Goal: Task Accomplishment & Management: Manage account settings

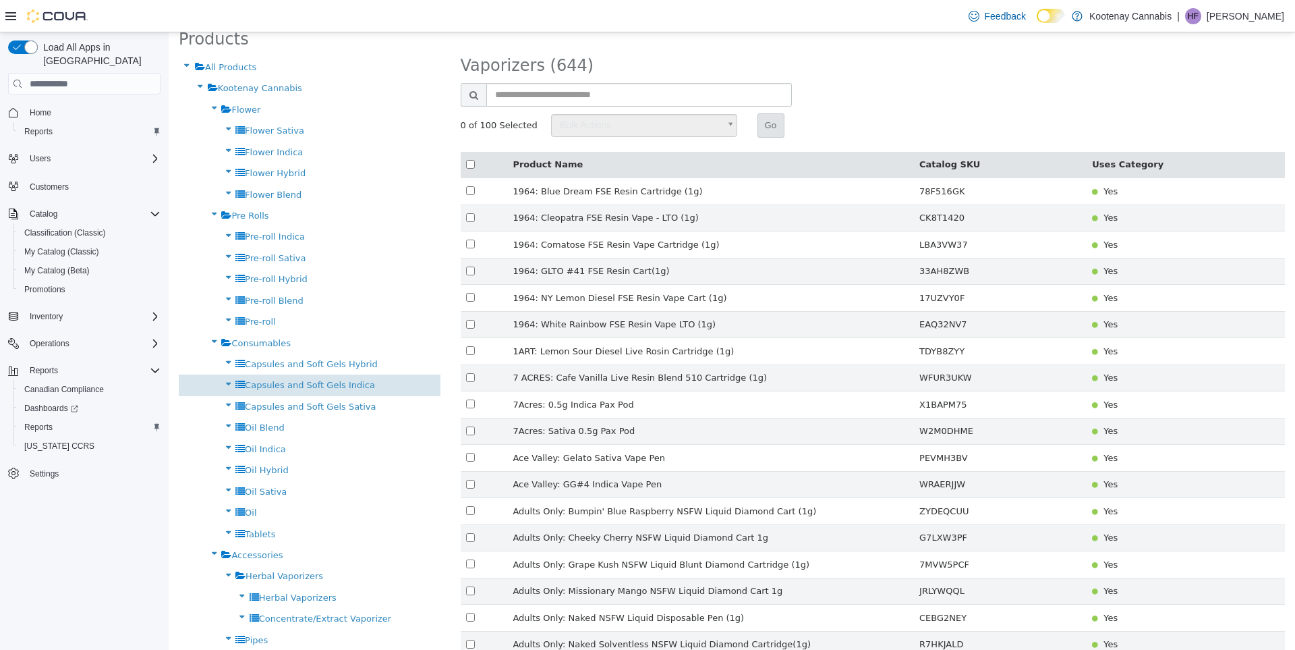
scroll to position [140, 0]
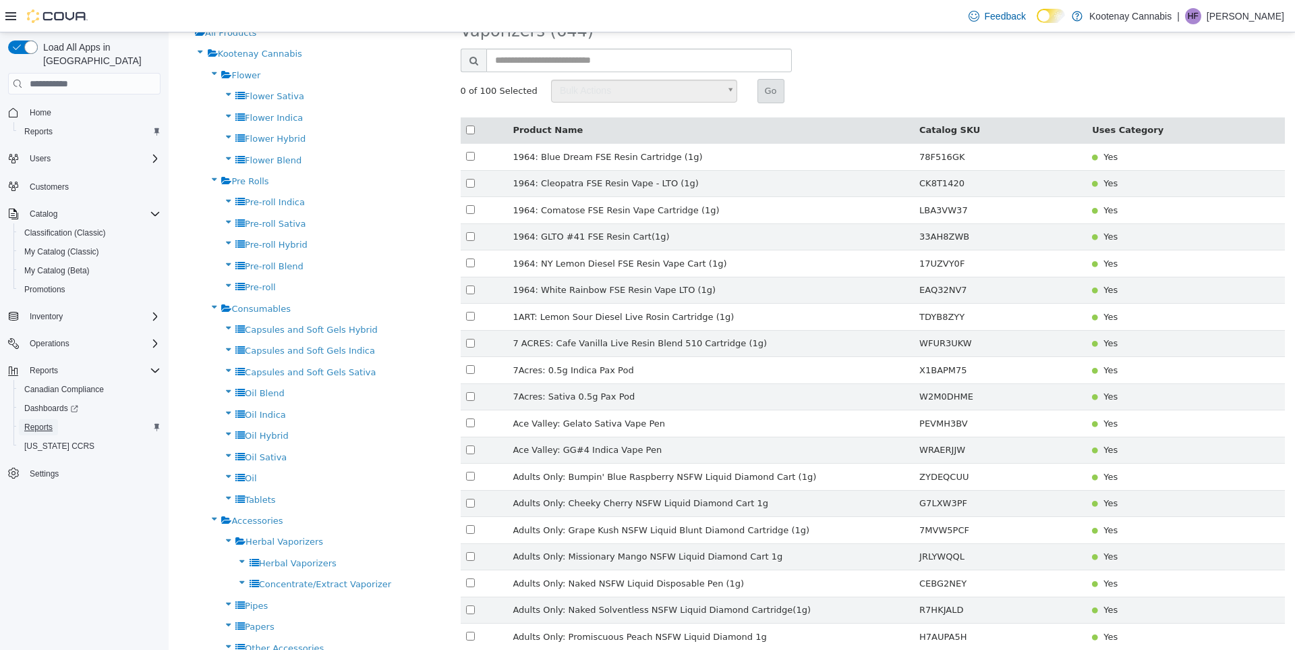
click at [45, 422] on span "Reports" at bounding box center [38, 427] width 28 height 11
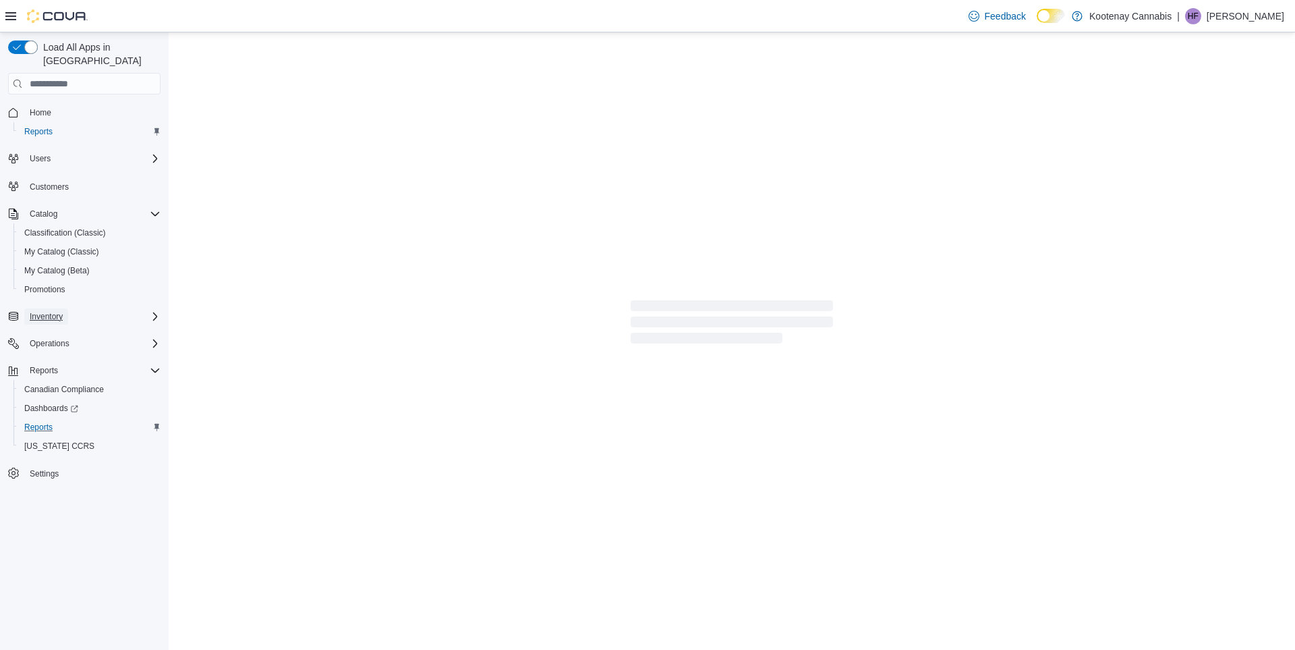
click at [49, 311] on span "Inventory" at bounding box center [46, 316] width 33 height 11
click at [65, 405] on span "Purchase Orders" at bounding box center [54, 410] width 61 height 11
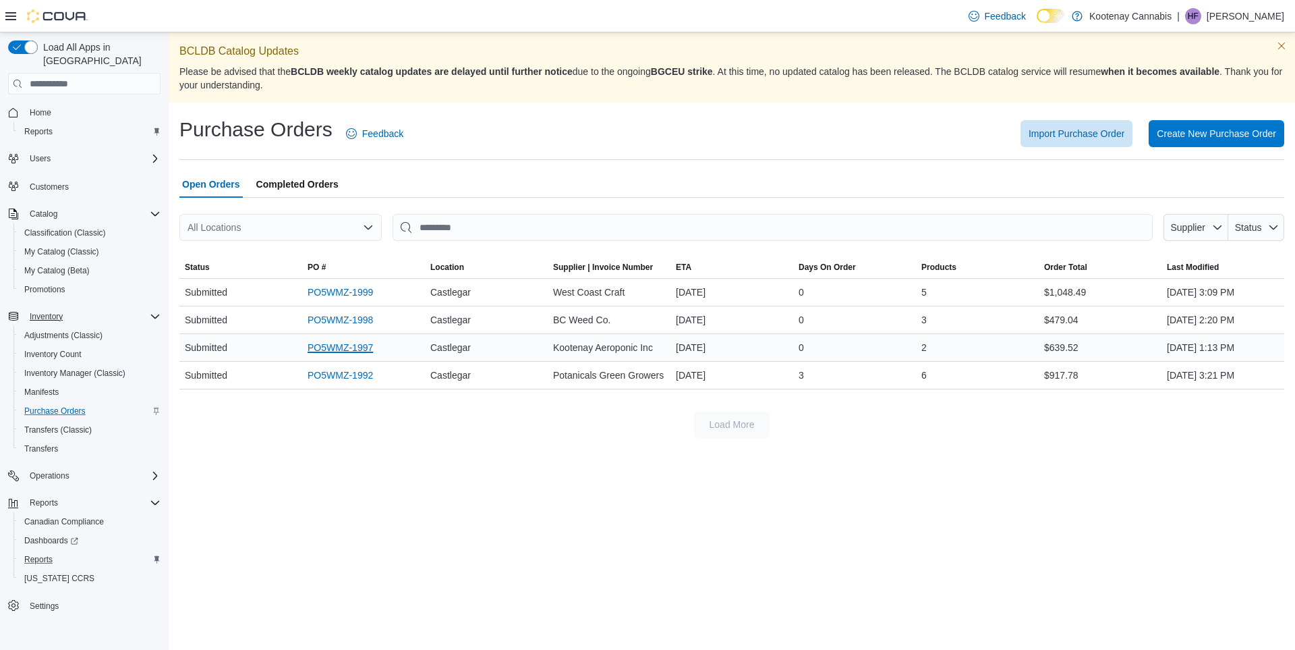
click at [347, 347] on link "PO5WMZ-1997" at bounding box center [340, 347] width 65 height 16
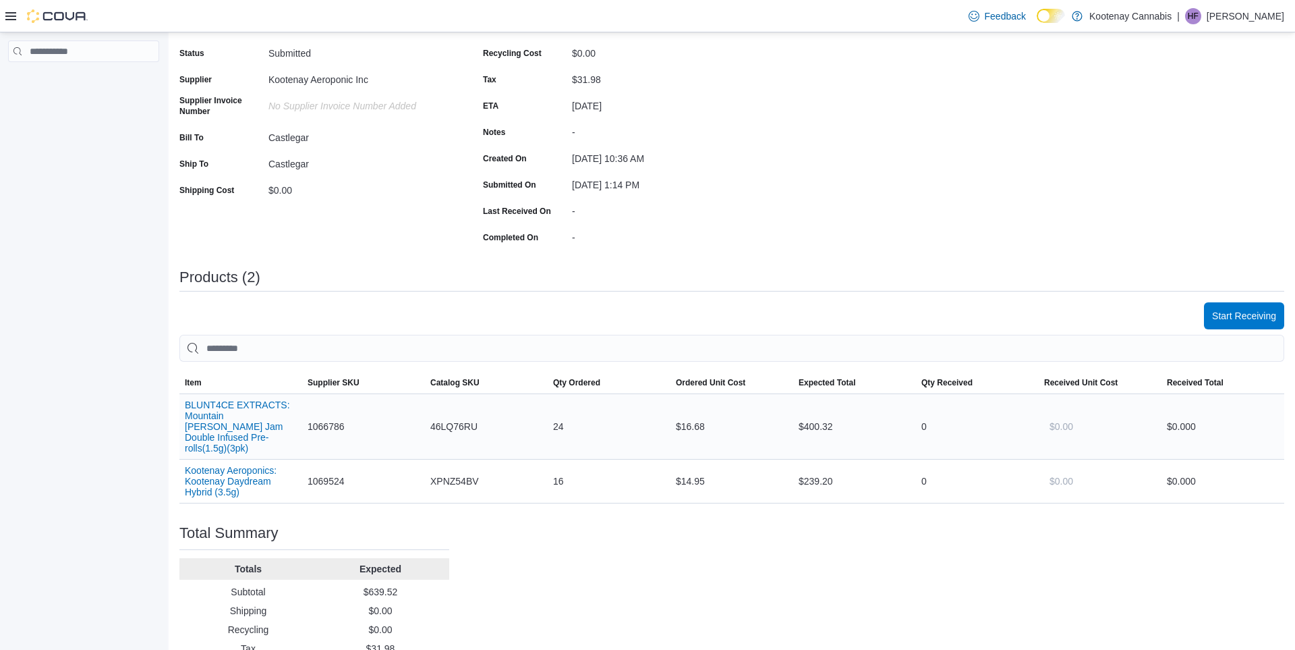
scroll to position [191, 0]
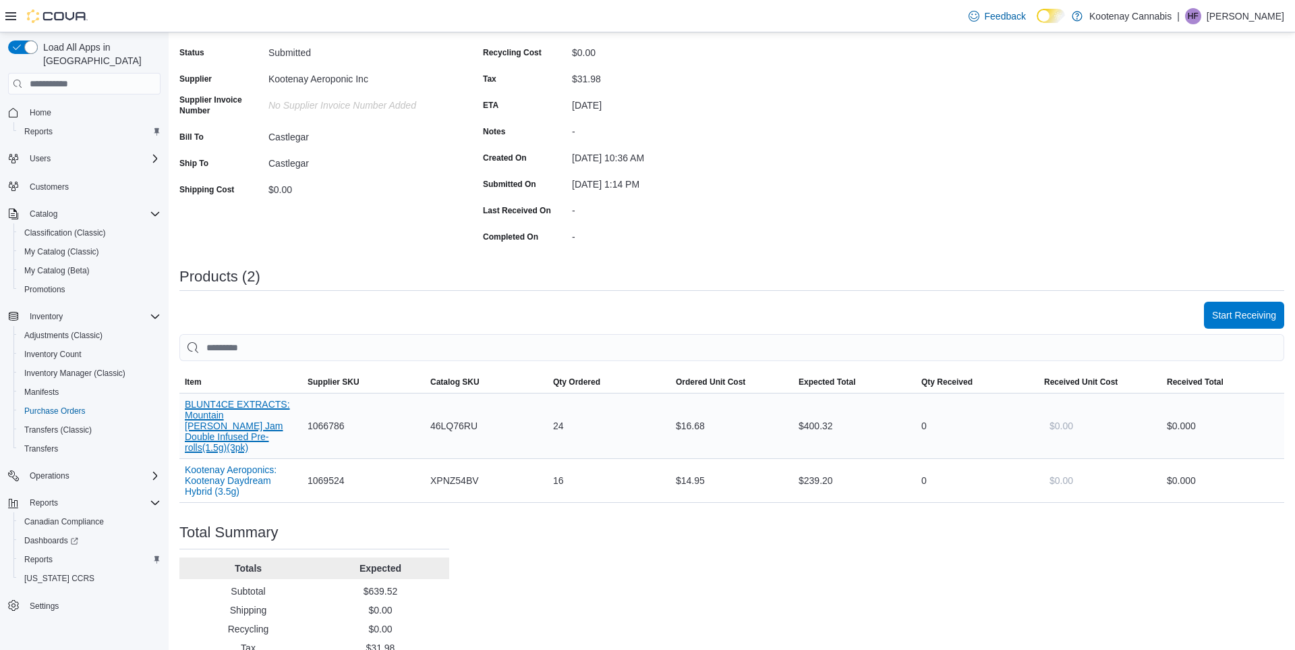
click at [248, 409] on button "BLUNT4CE EXTRACTS: Mountain [PERSON_NAME] Jam Double Infused Pre-rolls(1.5g)(3p…" at bounding box center [241, 426] width 112 height 54
click at [1256, 312] on span "Start Receiving" at bounding box center [1244, 314] width 64 height 13
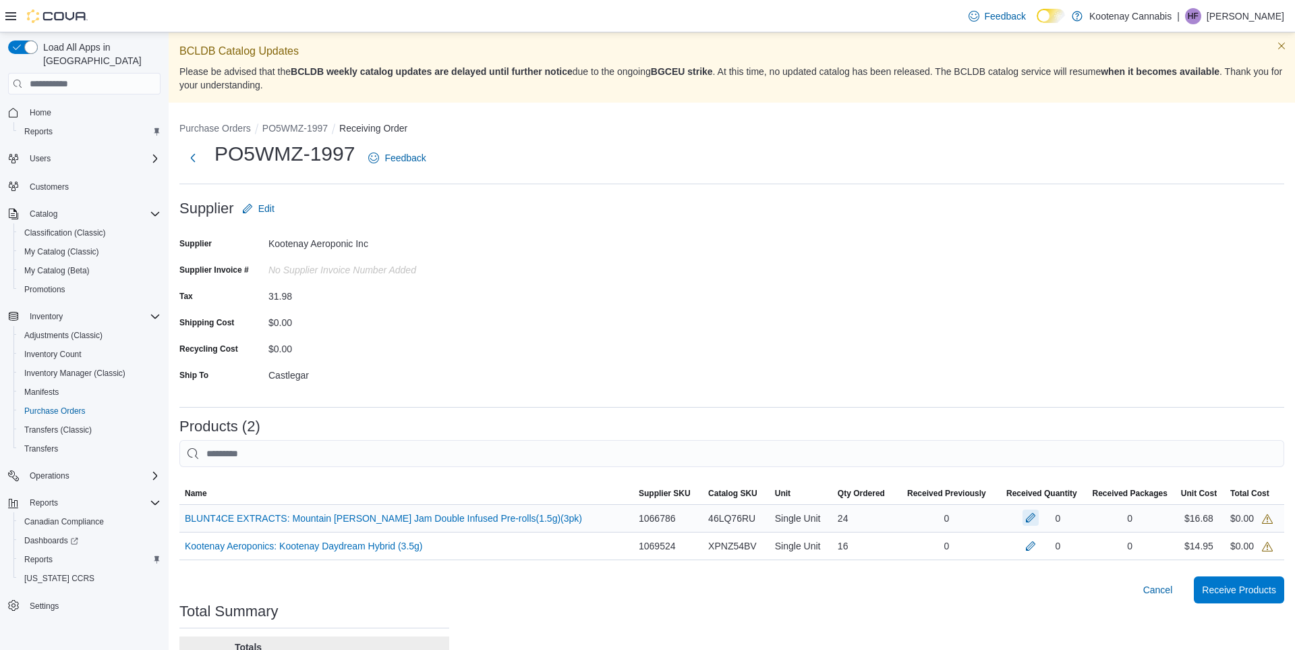
click at [1023, 519] on button "button" at bounding box center [1031, 517] width 16 height 16
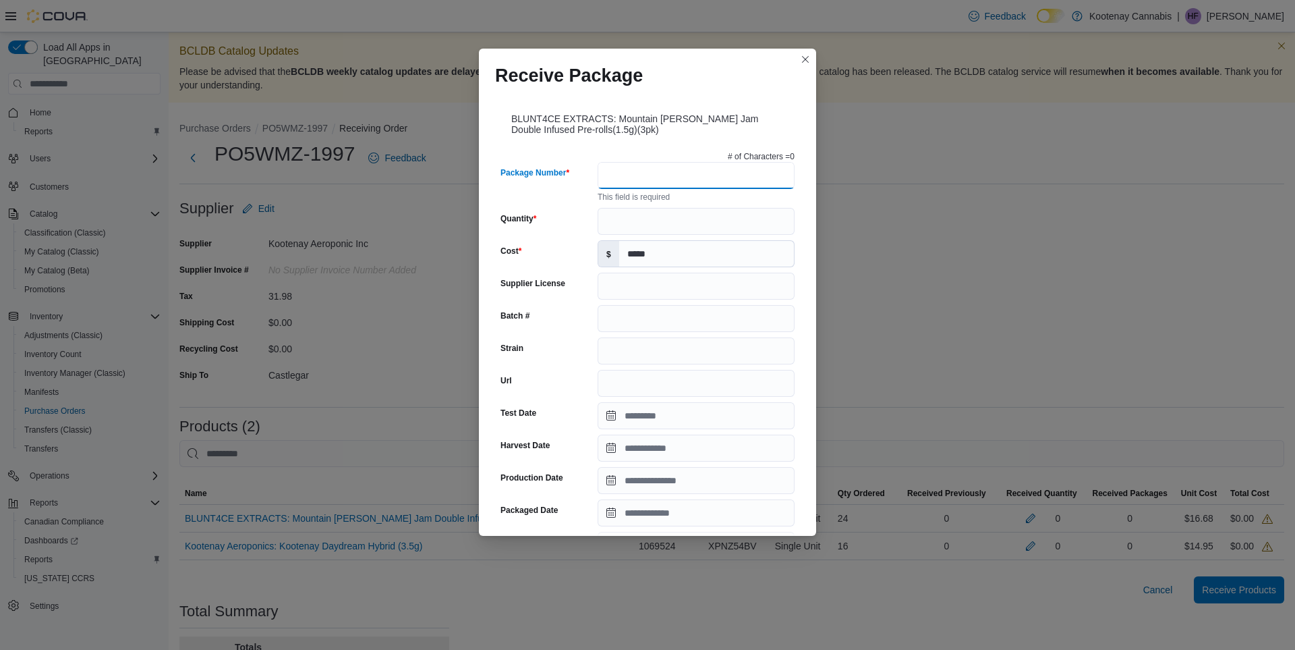
click at [611, 177] on input "Package Number" at bounding box center [696, 175] width 197 height 27
click at [604, 223] on input "Quantity" at bounding box center [696, 221] width 197 height 27
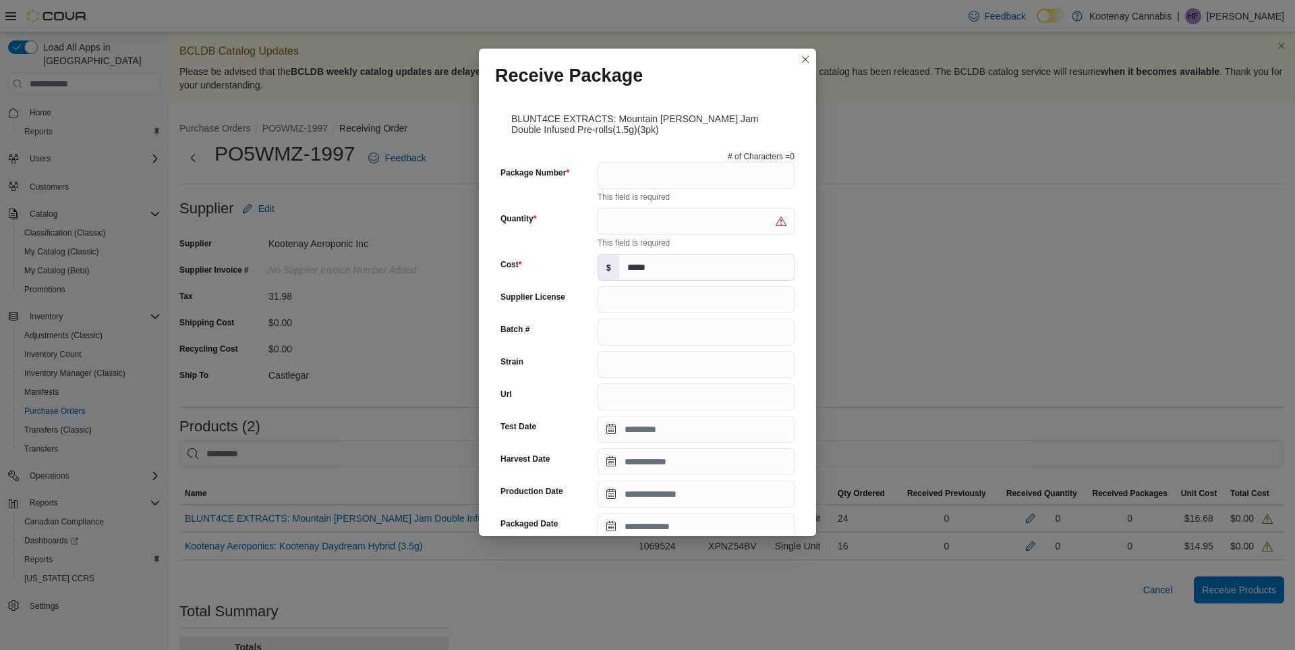
drag, startPoint x: 689, startPoint y: 63, endPoint x: 696, endPoint y: 53, distance: 12.2
click at [696, 53] on div "Receive Package" at bounding box center [647, 70] width 337 height 43
click at [619, 223] on input "Quantity" at bounding box center [696, 221] width 197 height 27
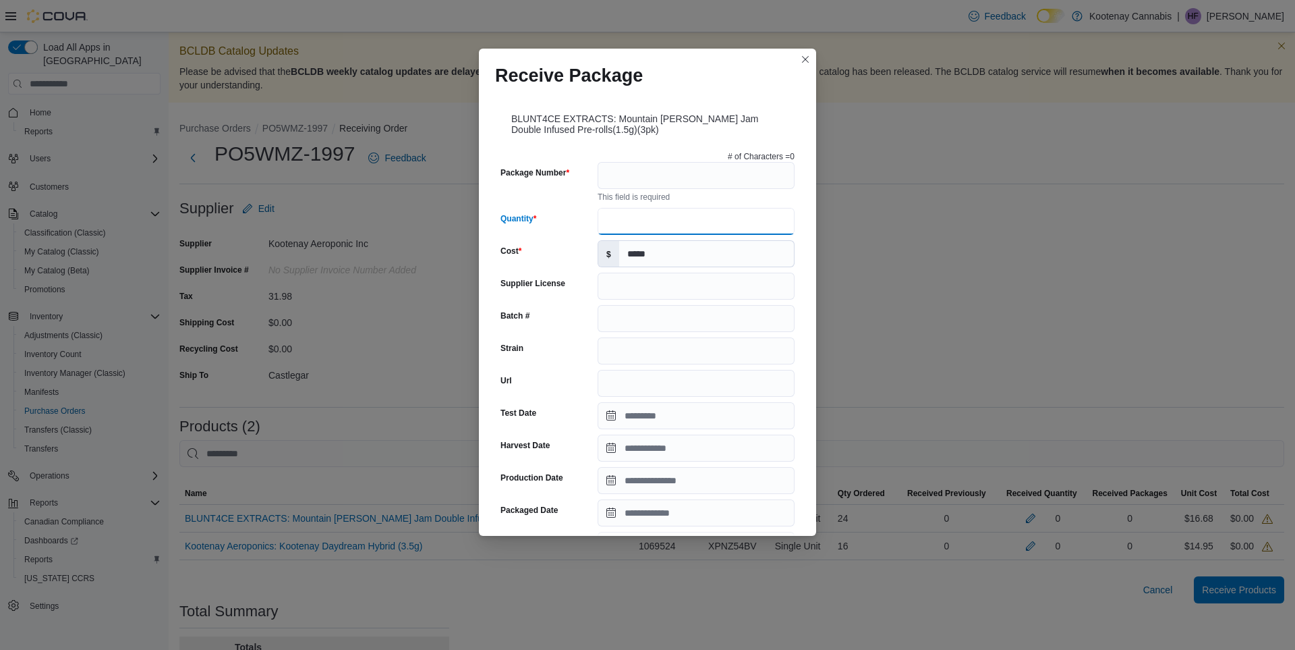
type input "**"
click at [611, 171] on input "Package Number" at bounding box center [696, 175] width 197 height 27
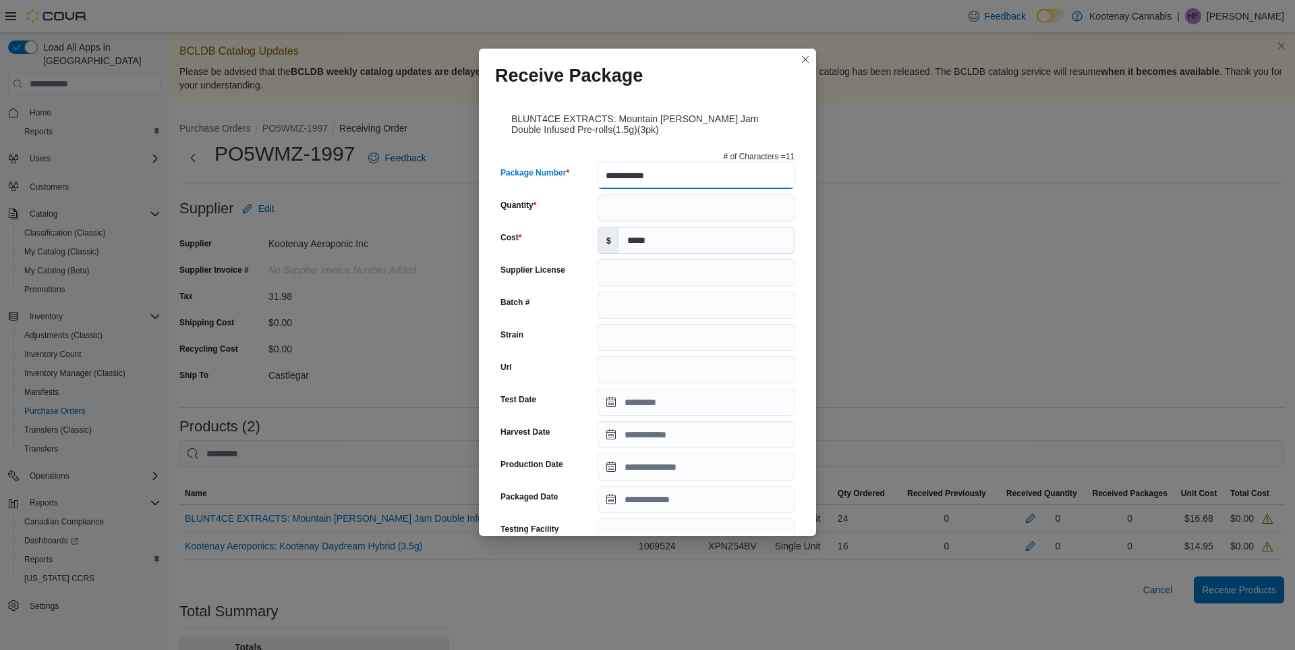
type input "**********"
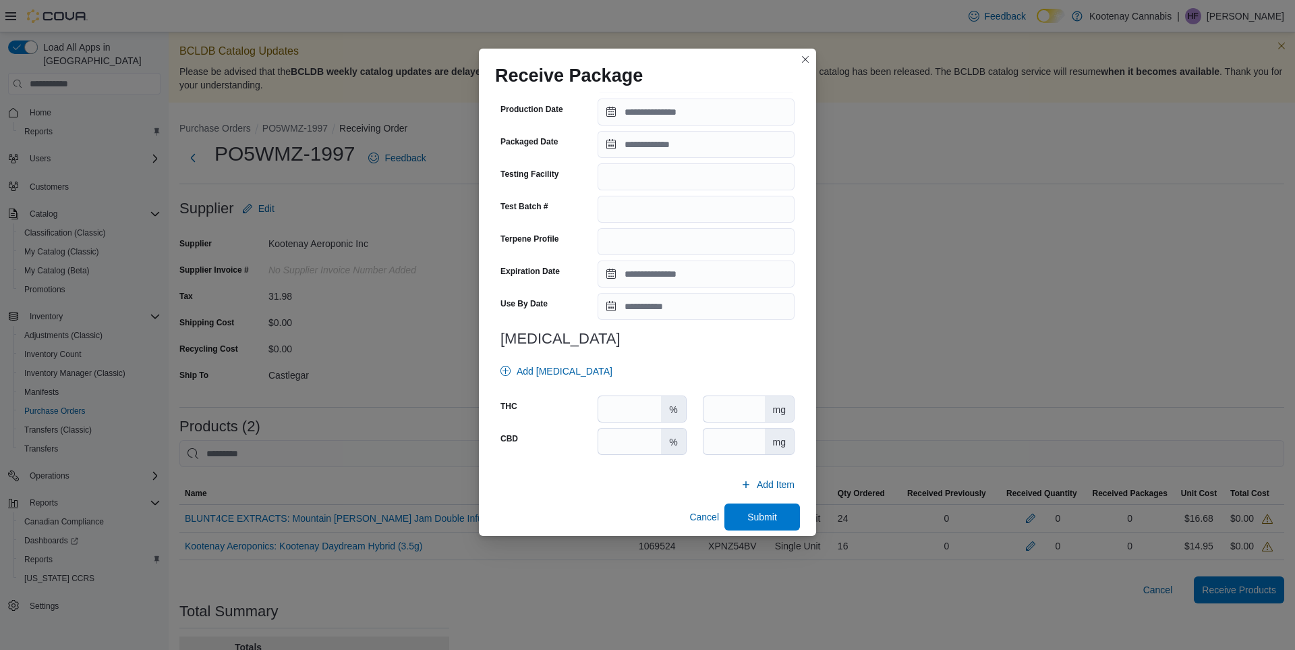
scroll to position [366, 0]
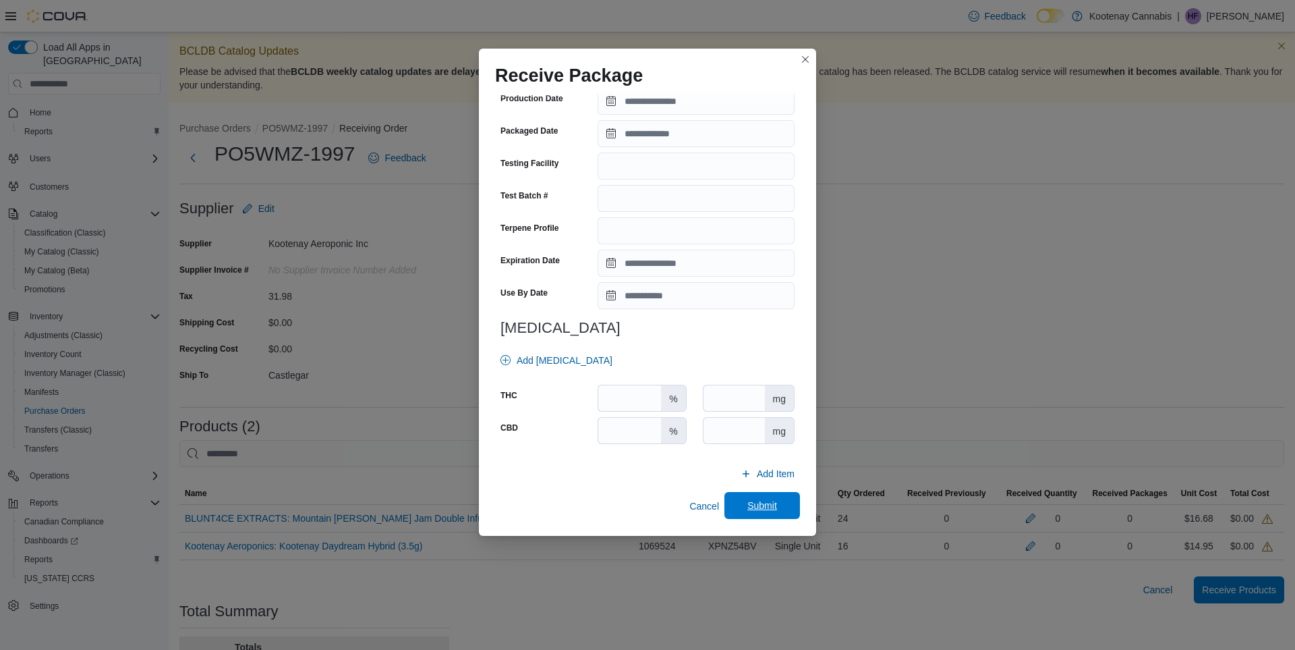
click at [748, 510] on span "Submit" at bounding box center [763, 505] width 30 height 13
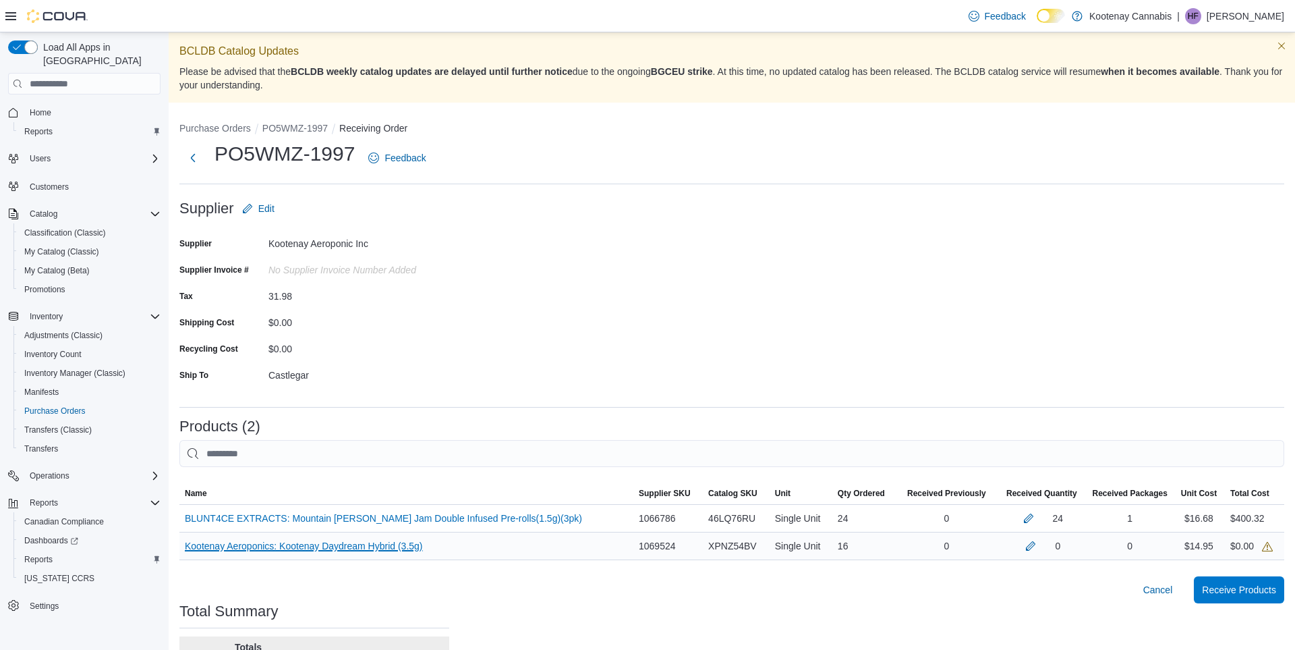
click at [352, 547] on link "Kootenay Aeroponics: Kootenay Daydream Hybrid (3.5g) (opens in a new tab or win…" at bounding box center [304, 546] width 238 height 16
click at [1023, 545] on button "button" at bounding box center [1031, 545] width 16 height 16
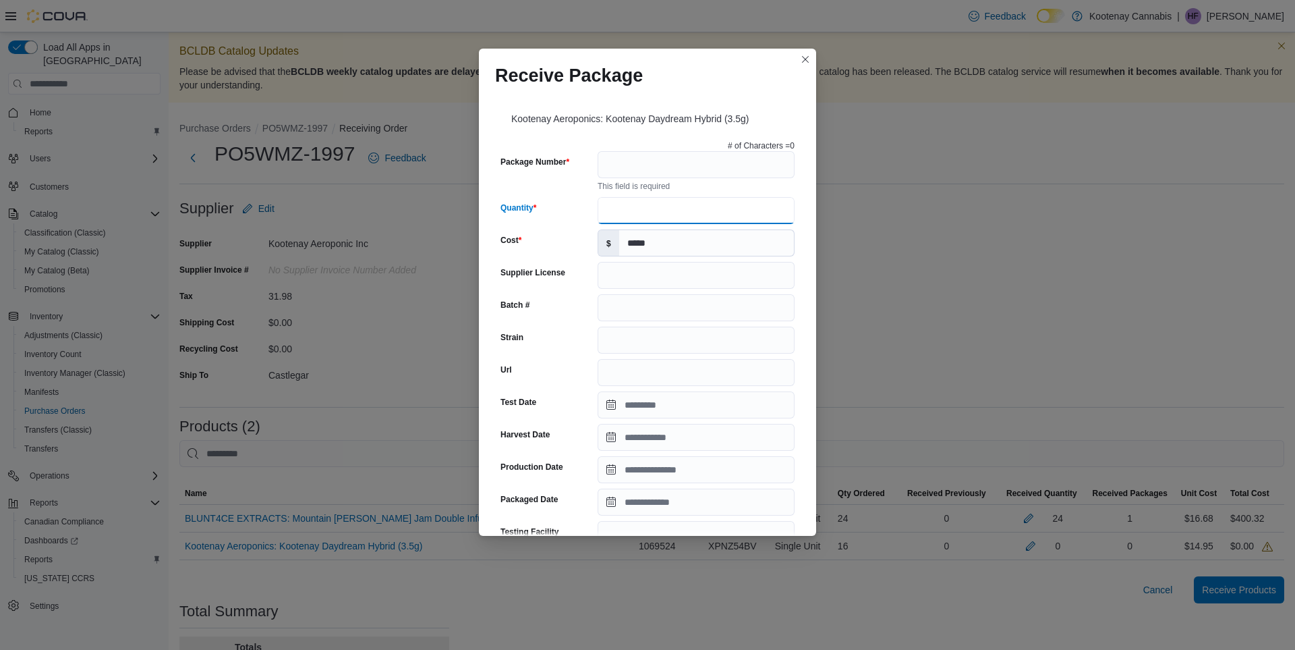
click at [612, 208] on input "Quantity" at bounding box center [696, 210] width 197 height 27
type input "**"
click at [606, 161] on input "Package Number" at bounding box center [696, 164] width 197 height 27
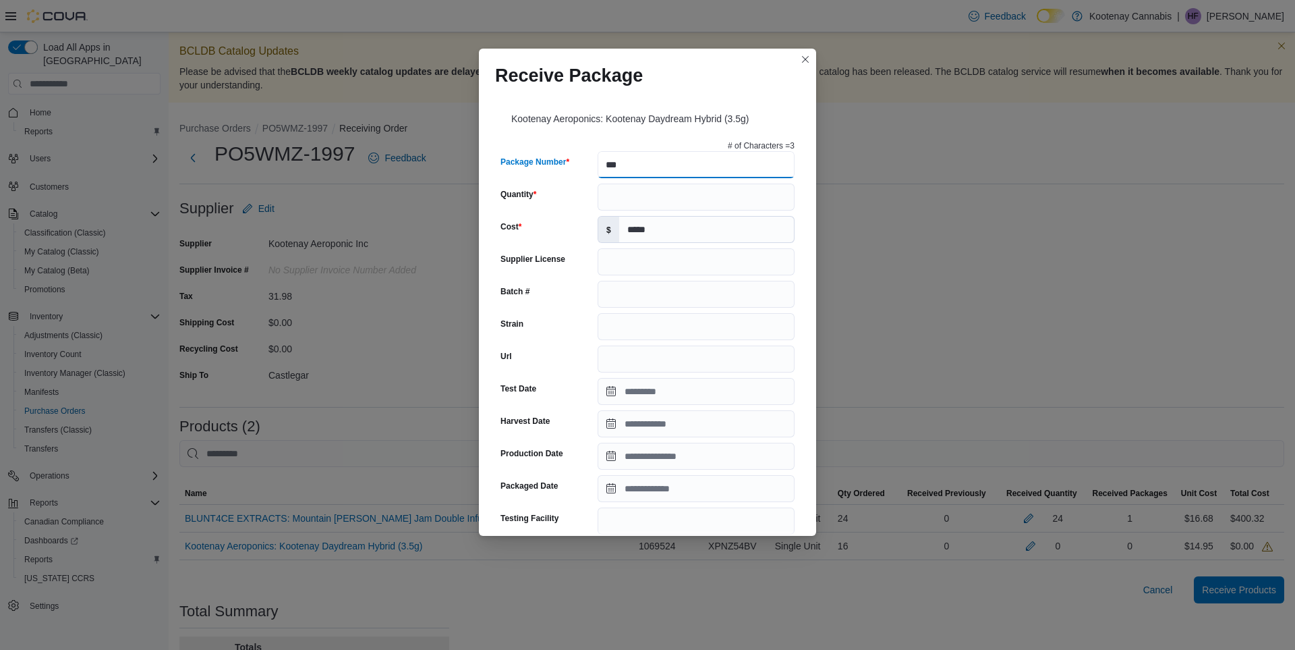
click at [600, 163] on input "***" at bounding box center [696, 164] width 197 height 27
drag, startPoint x: 624, startPoint y: 165, endPoint x: 594, endPoint y: 163, distance: 29.8
click at [598, 163] on input "***" at bounding box center [696, 164] width 197 height 27
type input "*********"
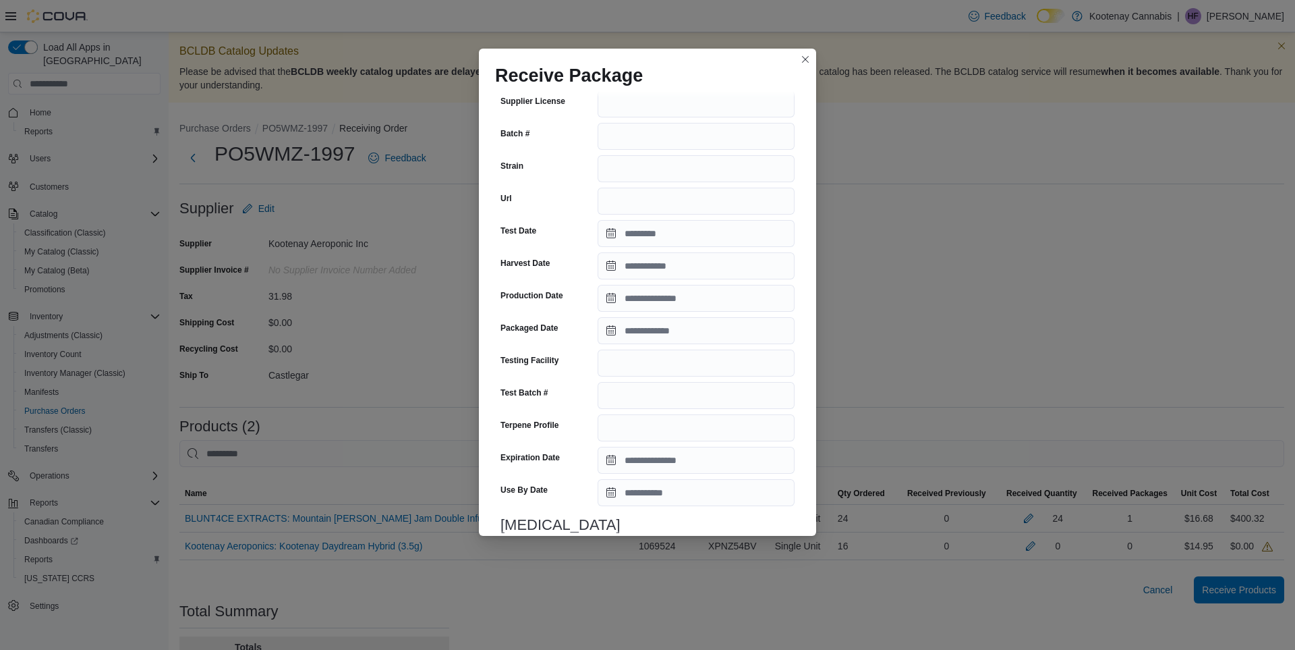
scroll to position [355, 0]
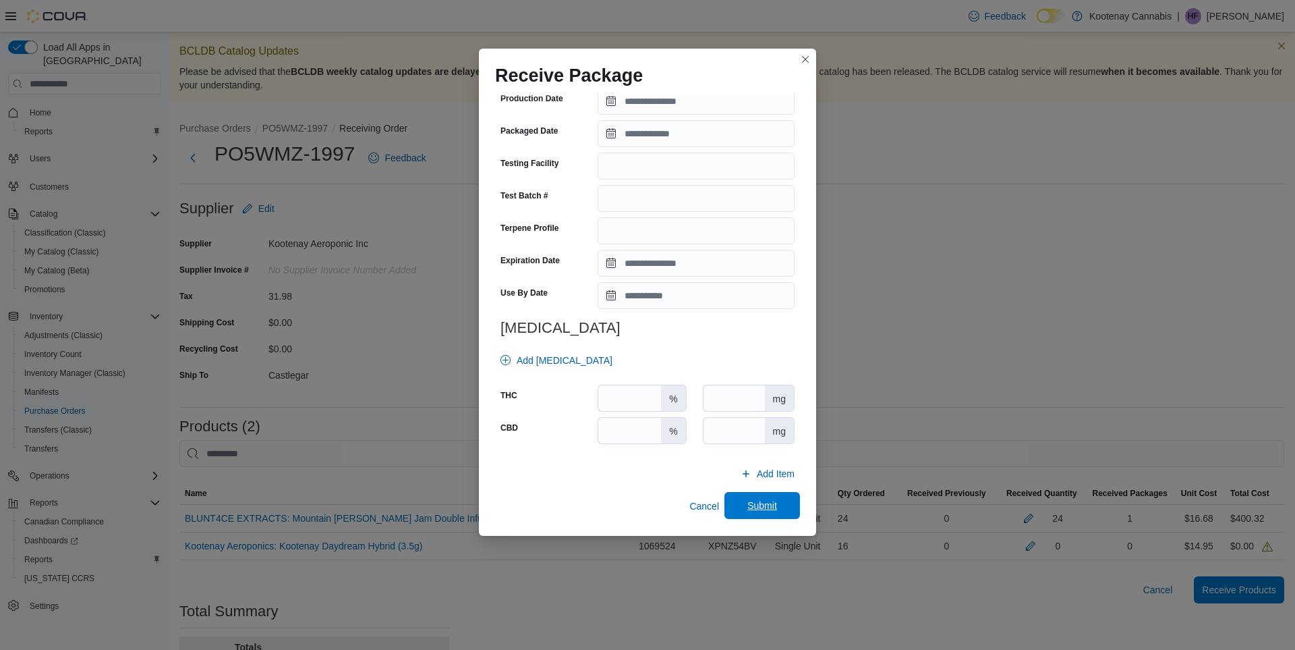
click at [749, 505] on span "Submit" at bounding box center [763, 505] width 30 height 13
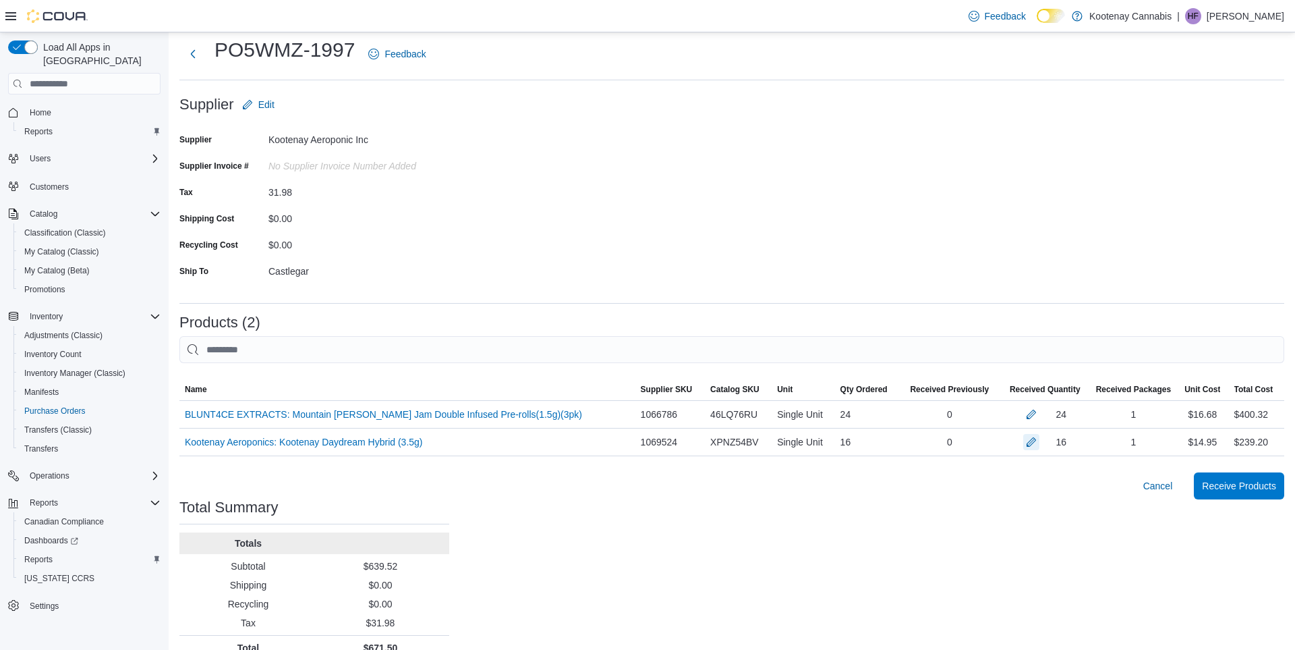
scroll to position [125, 0]
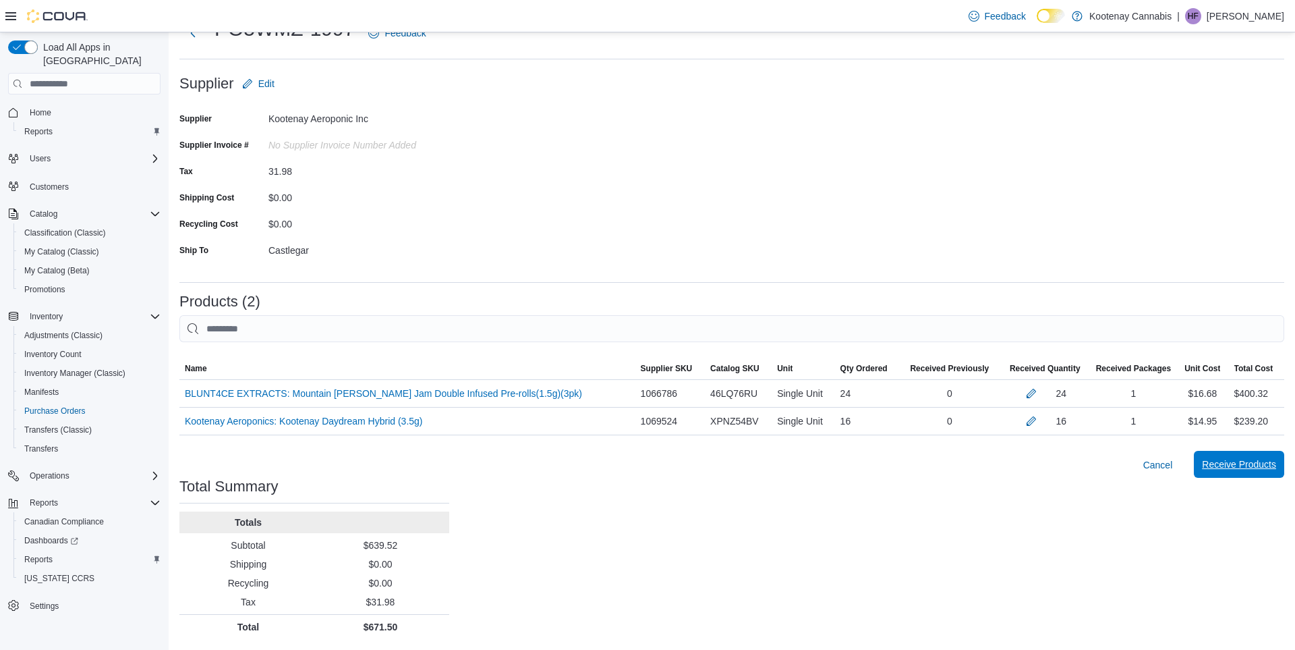
click at [1259, 470] on span "Receive Products" at bounding box center [1239, 463] width 74 height 13
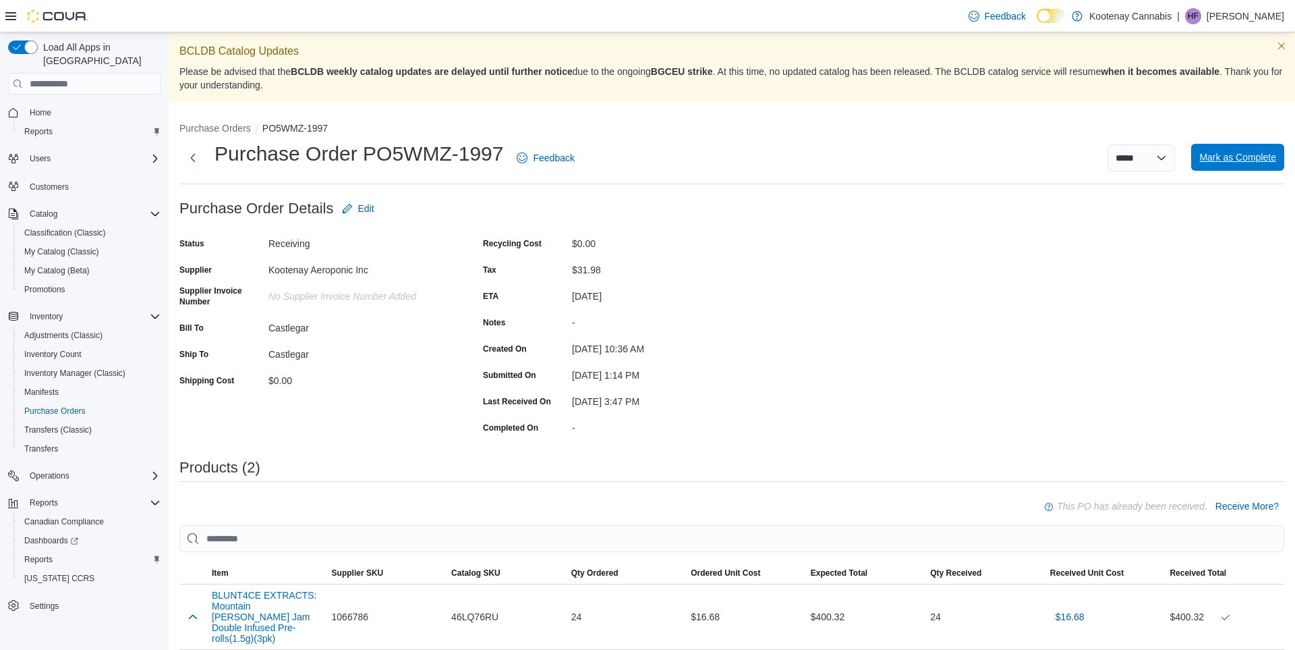
click at [1256, 162] on span "Mark as Complete" at bounding box center [1238, 156] width 77 height 13
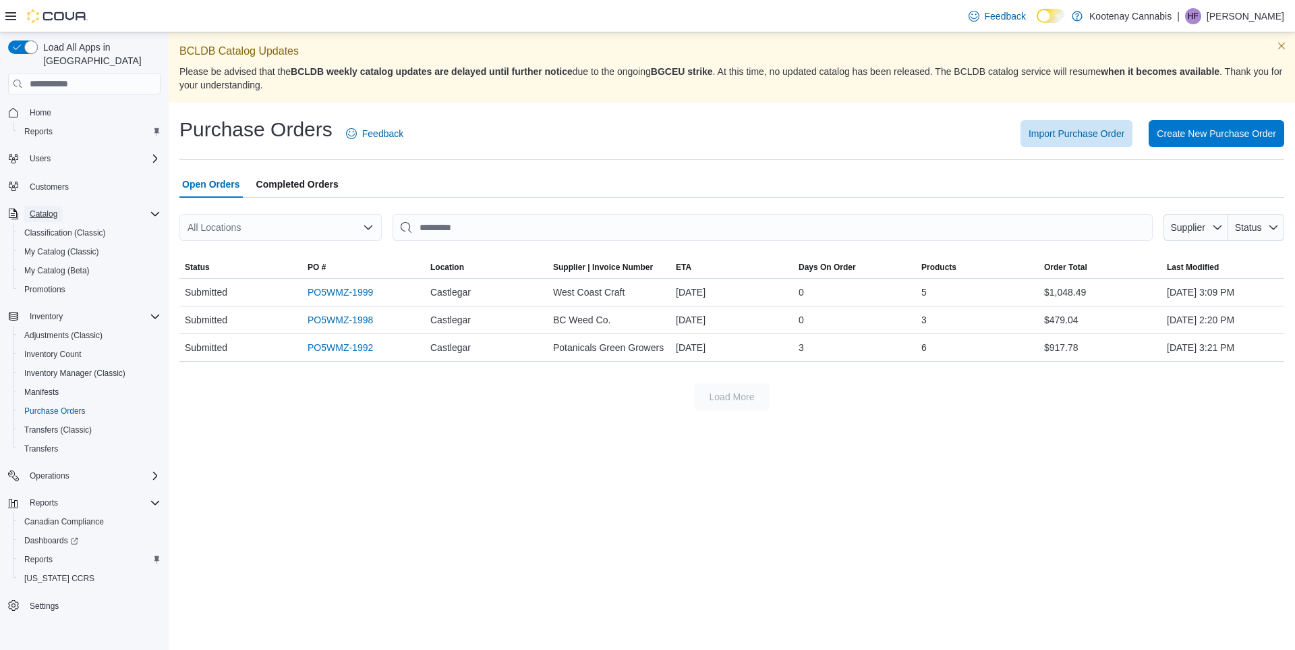
click at [41, 208] on span "Catalog" at bounding box center [44, 213] width 28 height 11
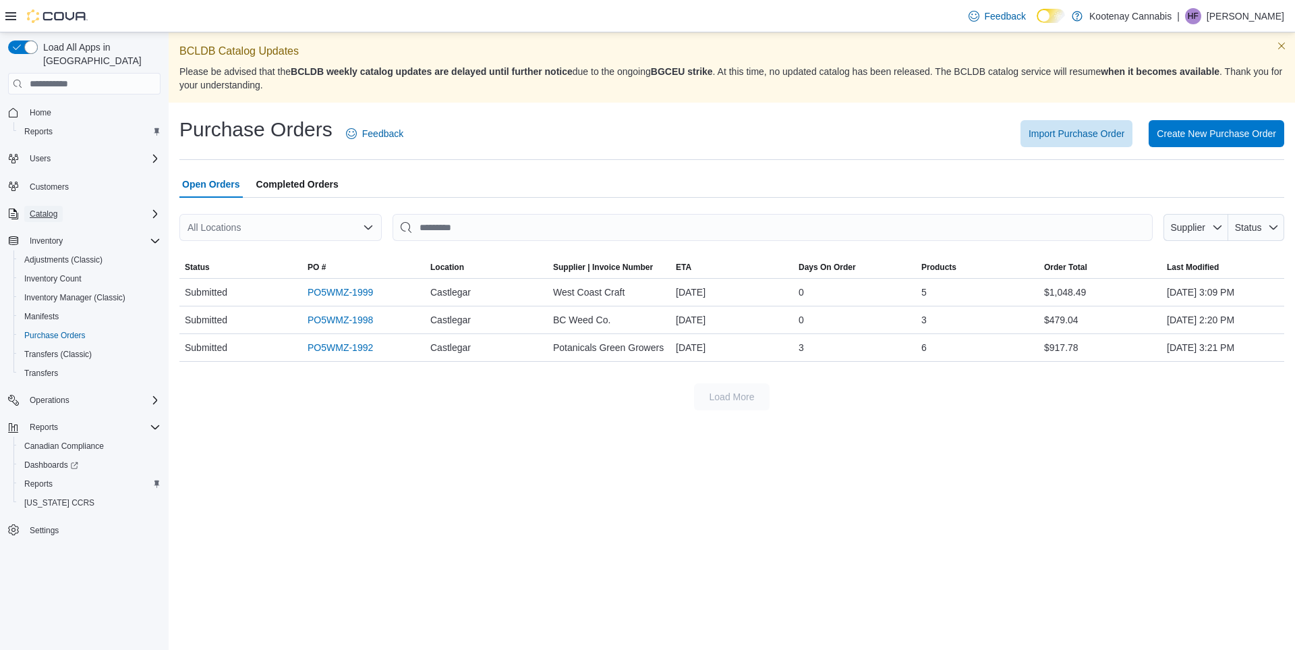
click at [46, 208] on span "Catalog" at bounding box center [44, 213] width 28 height 11
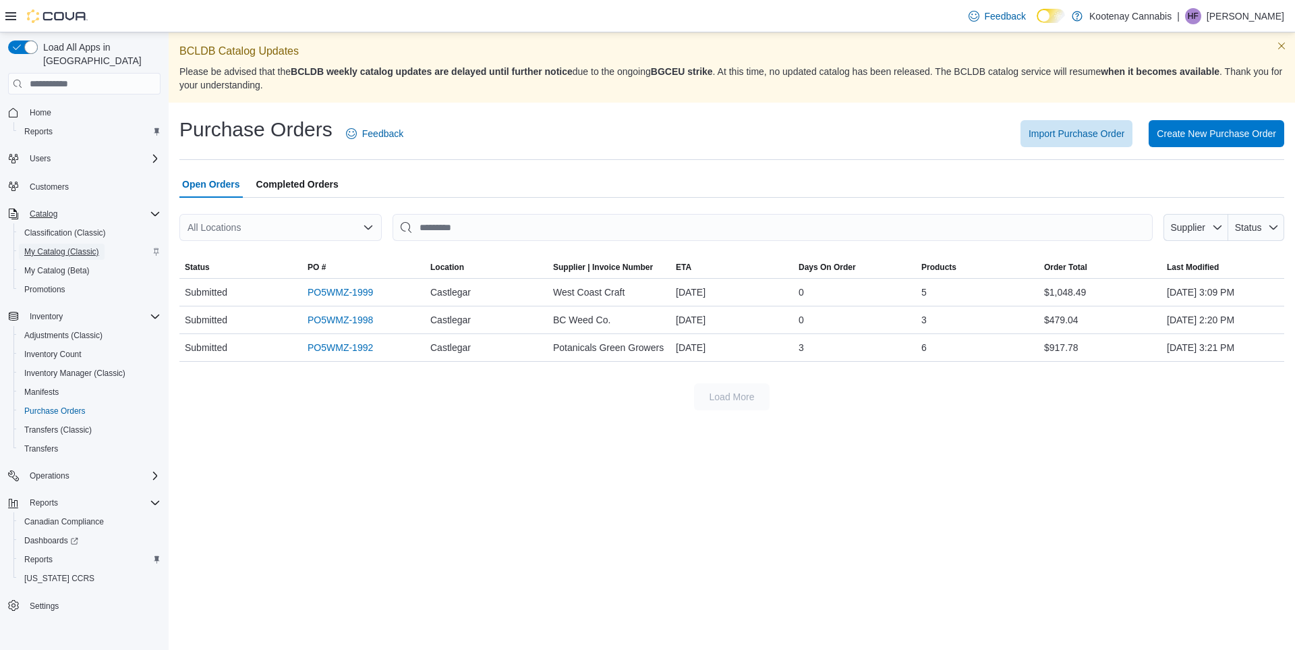
click at [57, 246] on span "My Catalog (Classic)" at bounding box center [61, 251] width 75 height 11
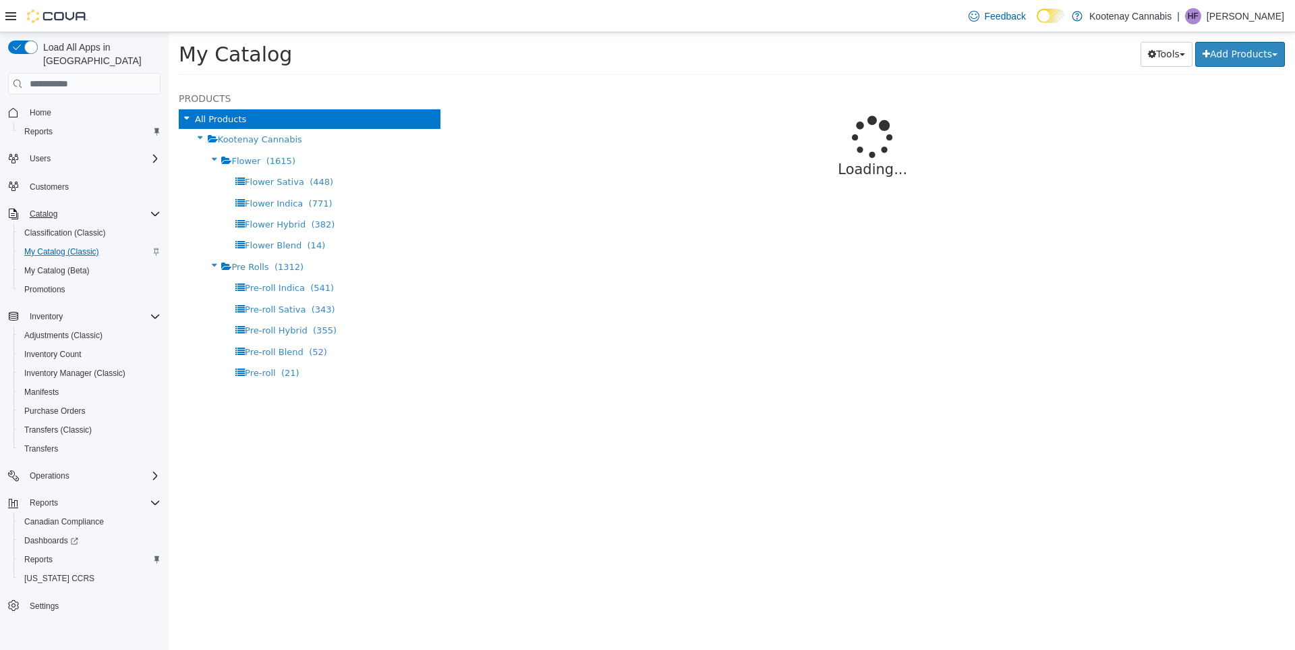
select select "**********"
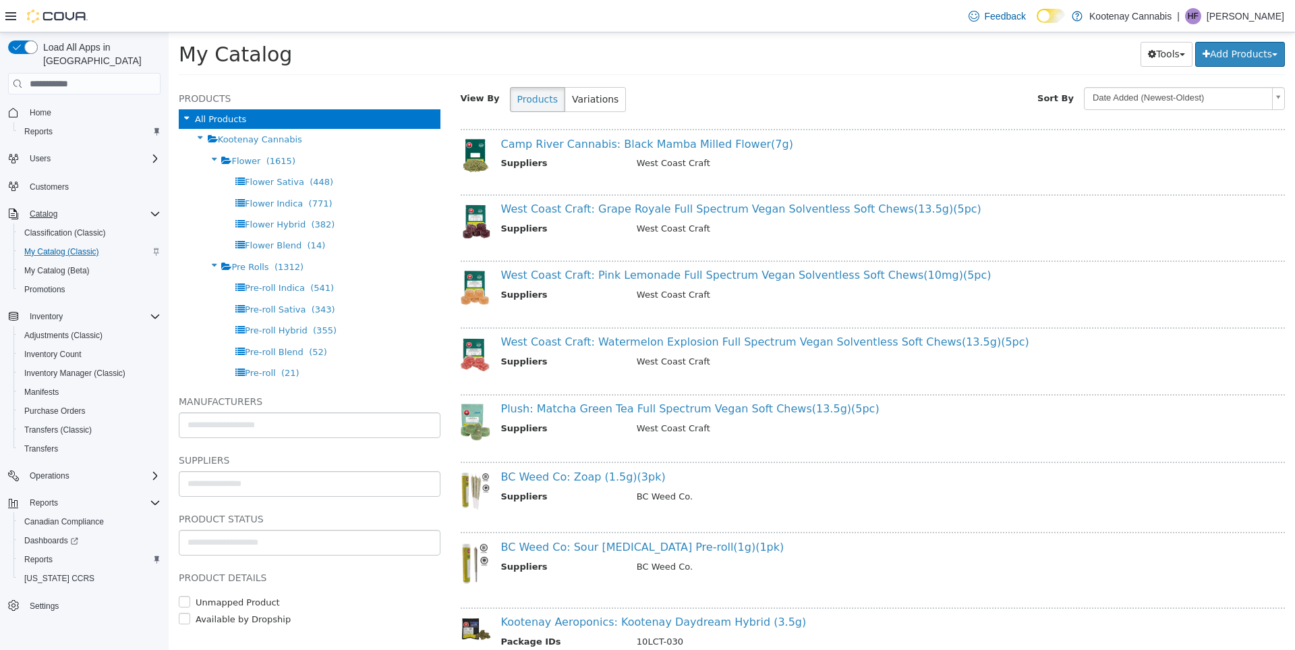
scroll to position [240, 0]
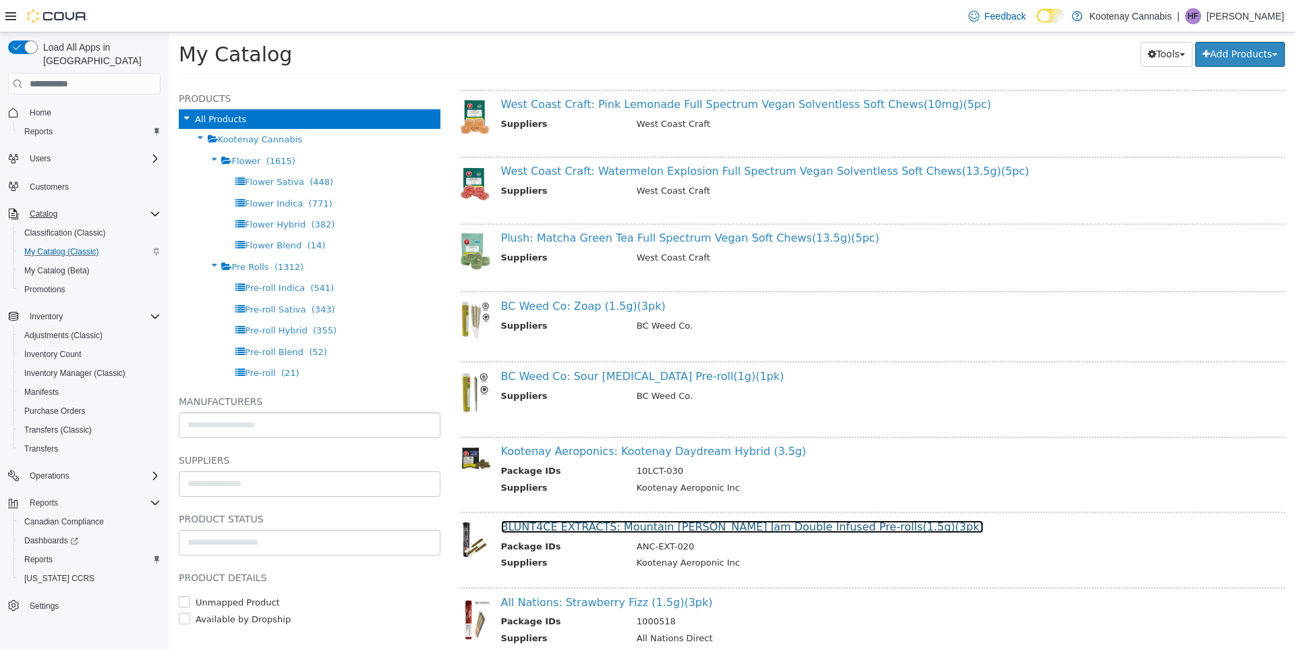
click at [604, 529] on link "BLUNT4CE EXTRACTS: Mountain Berry Jam Double Infused Pre-rolls(1.5g)(3pk)" at bounding box center [742, 526] width 483 height 13
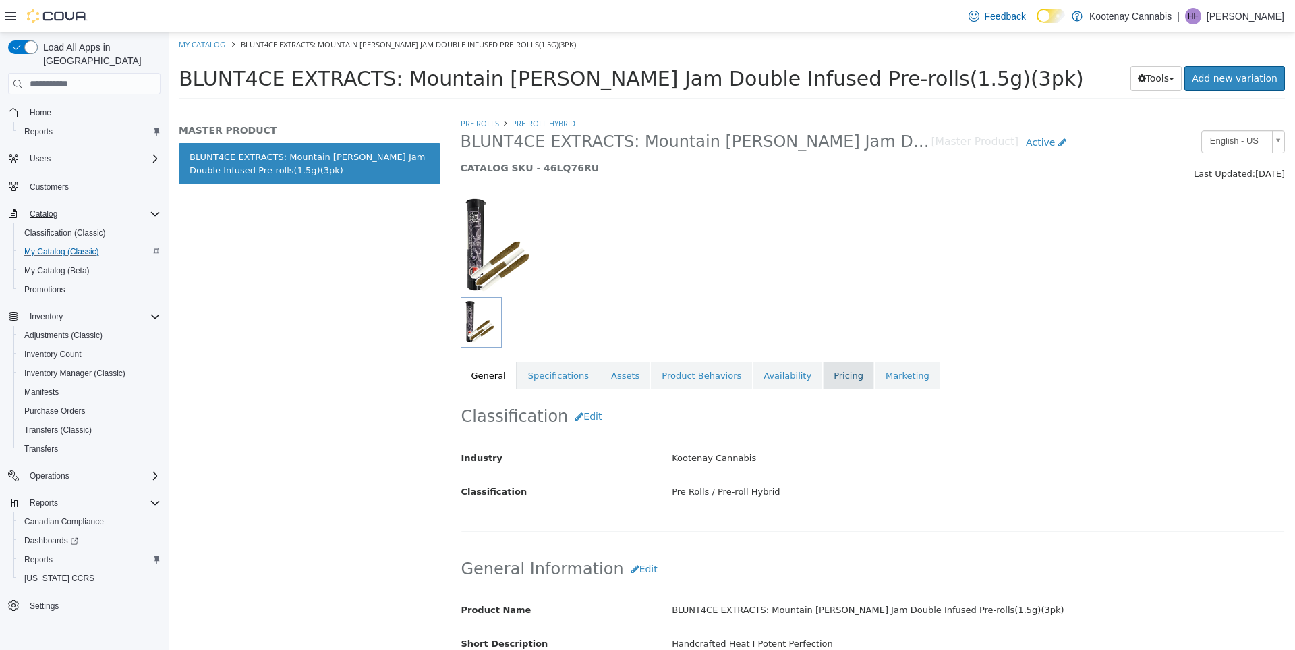
click at [831, 374] on link "Pricing" at bounding box center [848, 376] width 51 height 28
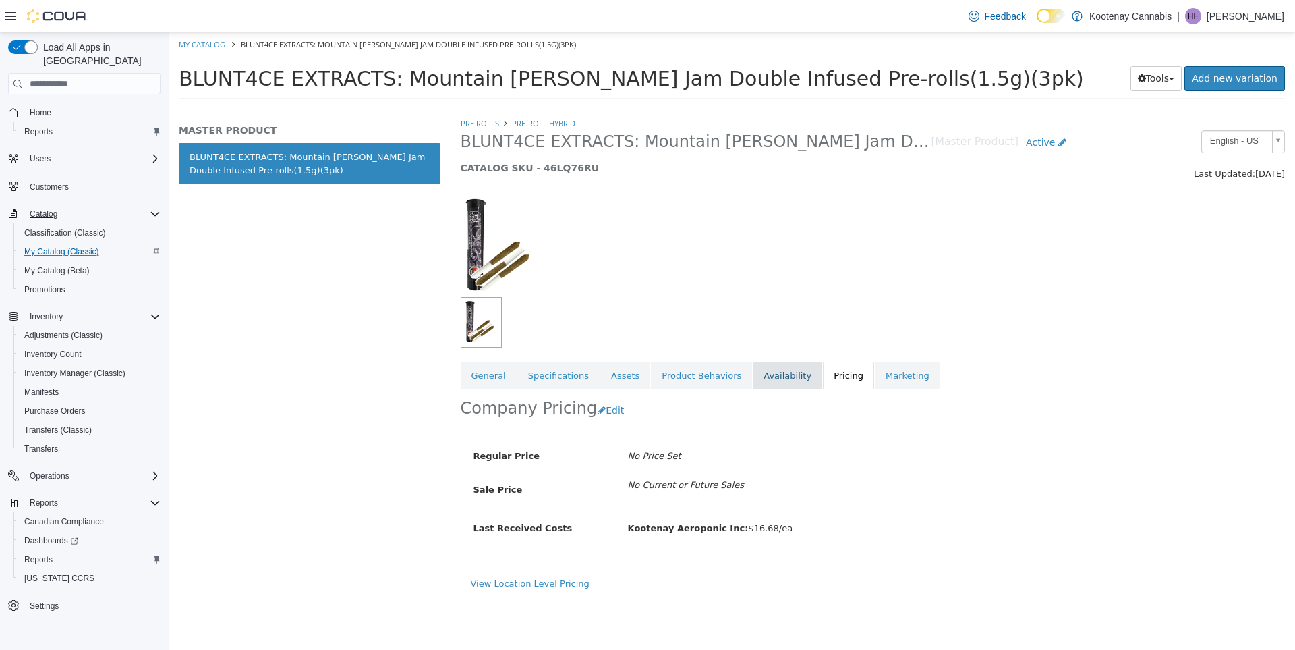
click at [783, 374] on link "Availability" at bounding box center [787, 376] width 69 height 28
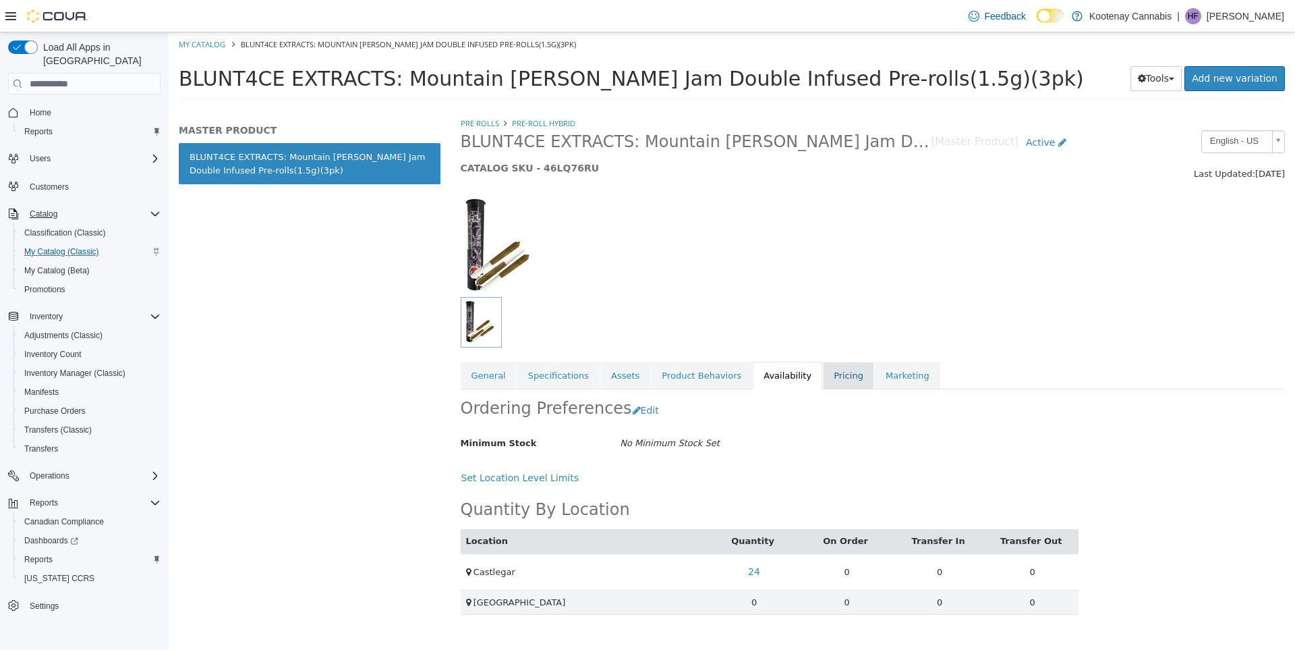
click at [833, 378] on link "Pricing" at bounding box center [848, 376] width 51 height 28
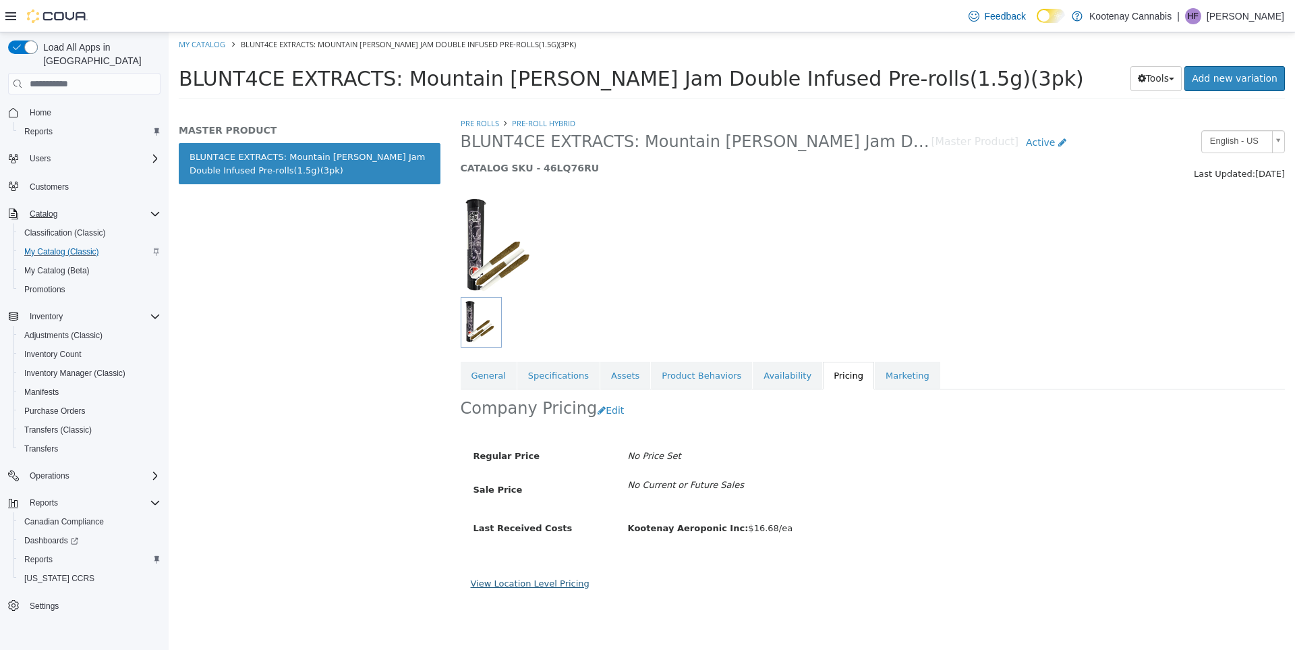
click at [524, 585] on link "View Location Level Pricing" at bounding box center [530, 583] width 119 height 10
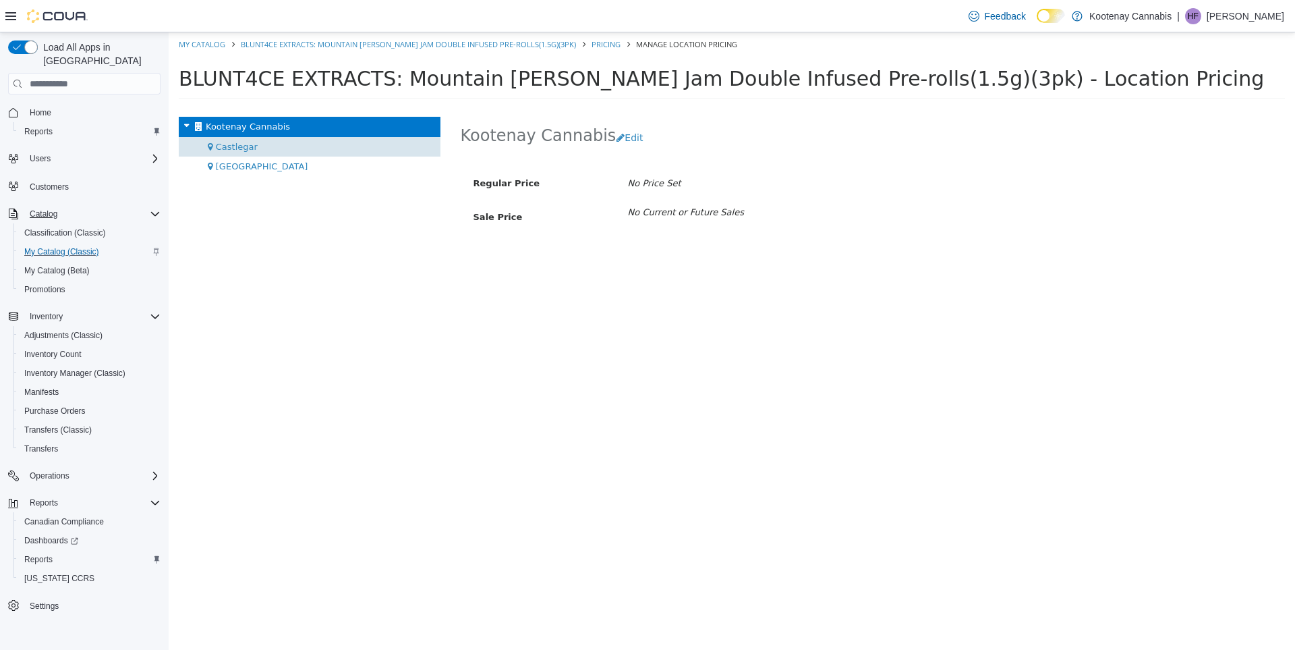
click at [245, 147] on span "Castlegar" at bounding box center [237, 147] width 42 height 10
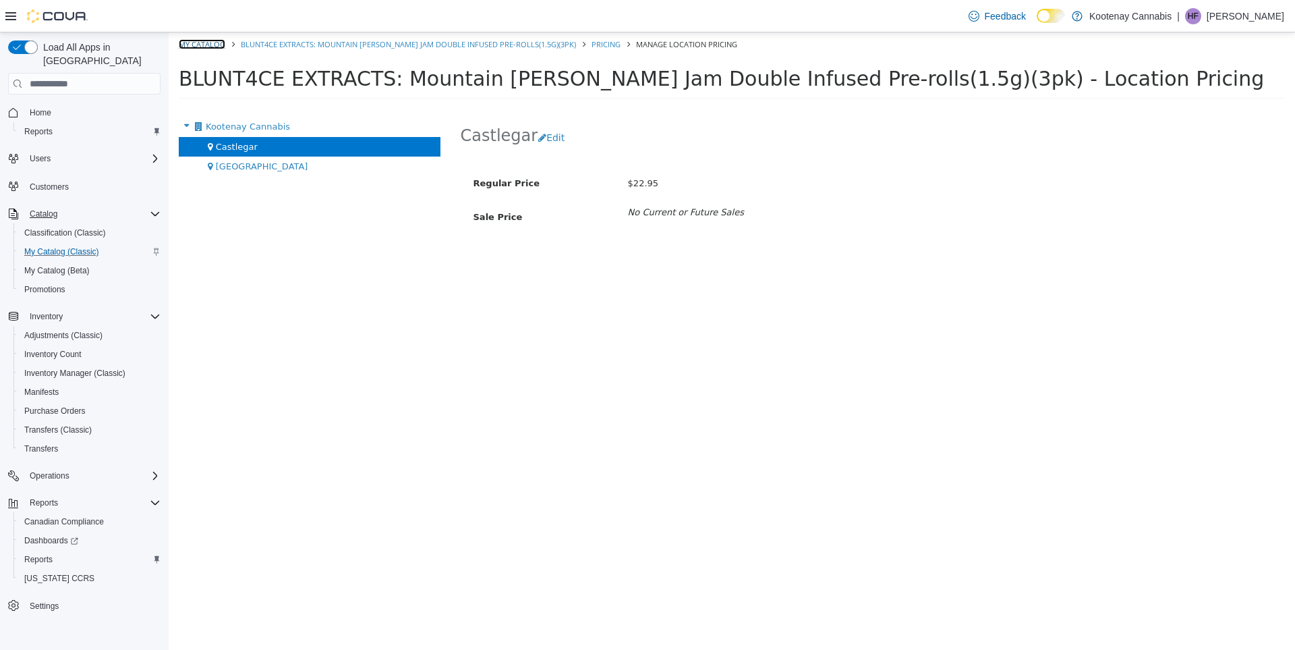
click at [206, 45] on link "My Catalog" at bounding box center [202, 44] width 47 height 10
select select "**********"
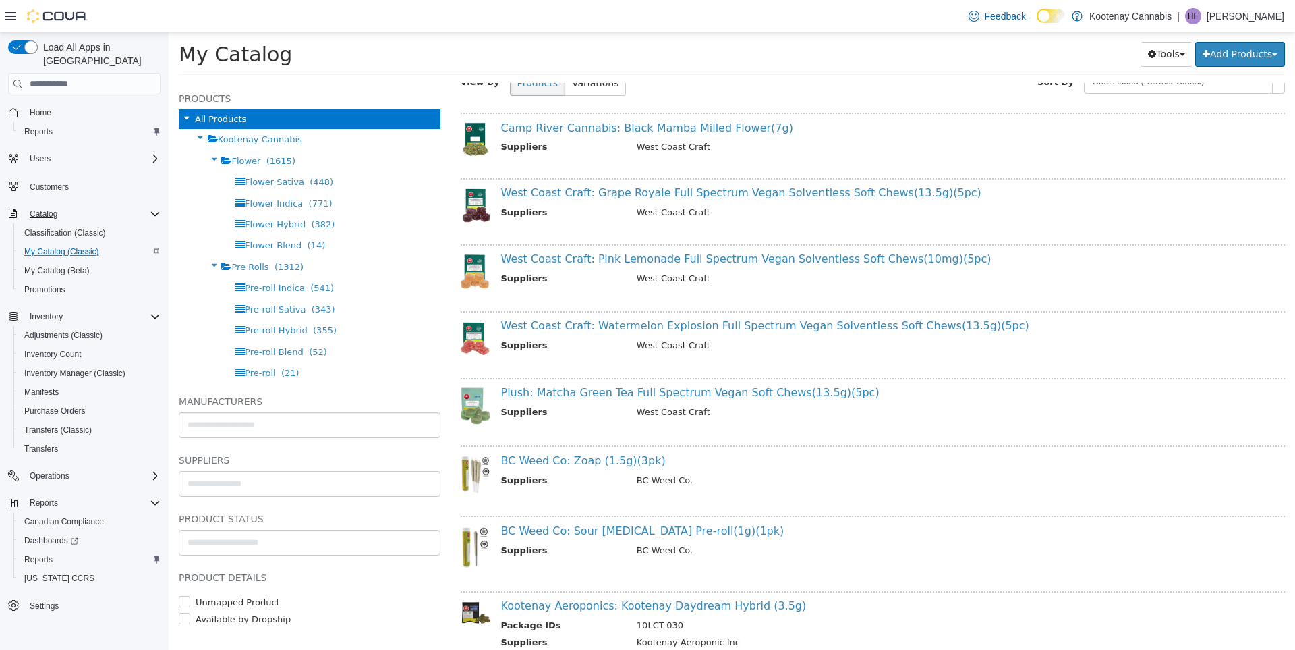
scroll to position [367, 0]
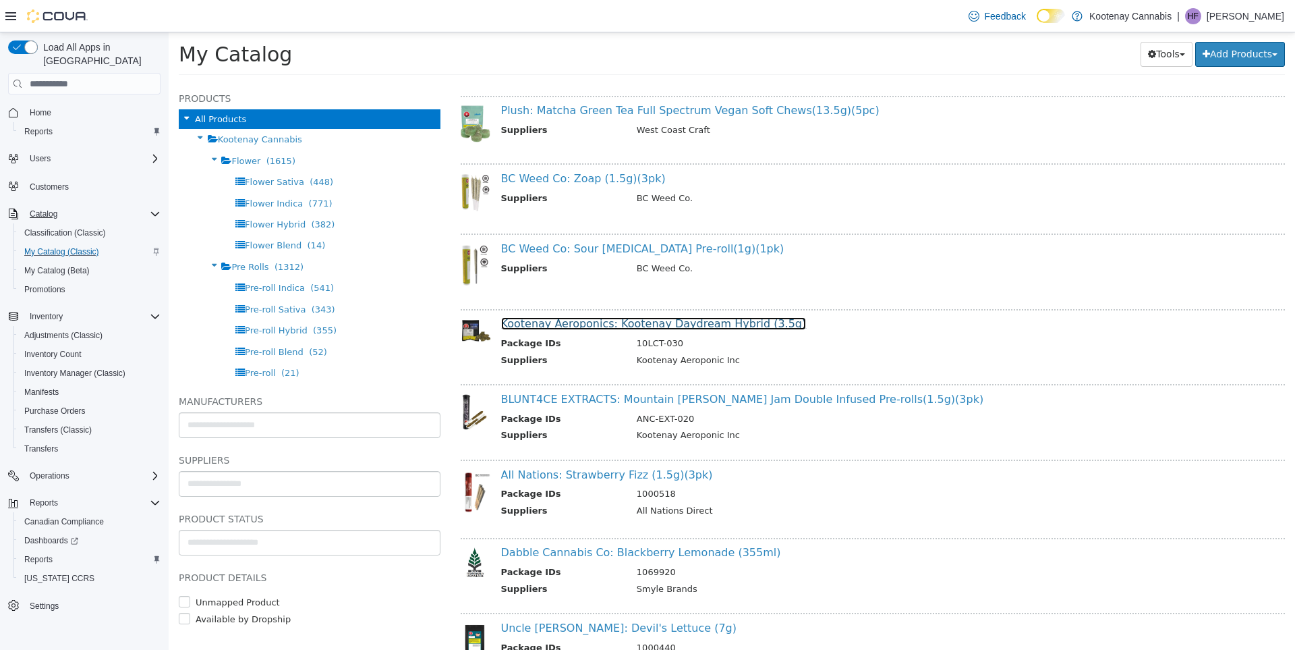
click at [609, 322] on link "Kootenay Aeroponics: Kootenay Daydream Hybrid (3.5g)" at bounding box center [654, 323] width 306 height 13
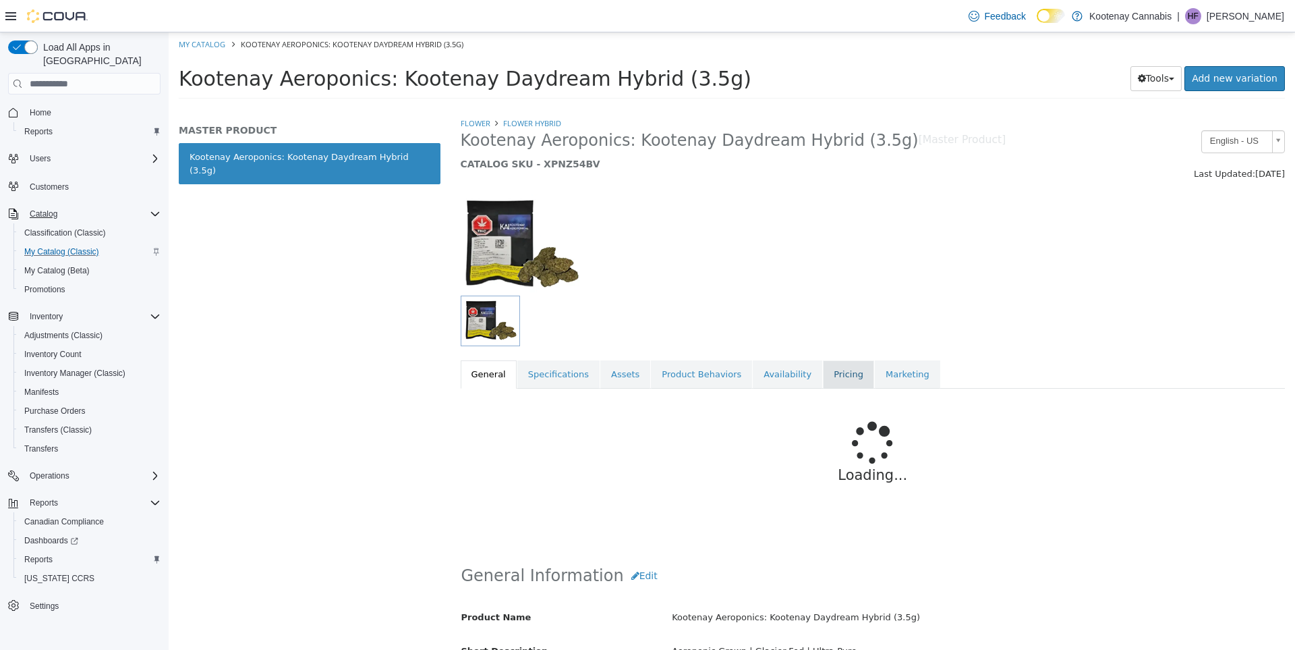
click at [828, 378] on link "Pricing" at bounding box center [848, 374] width 51 height 28
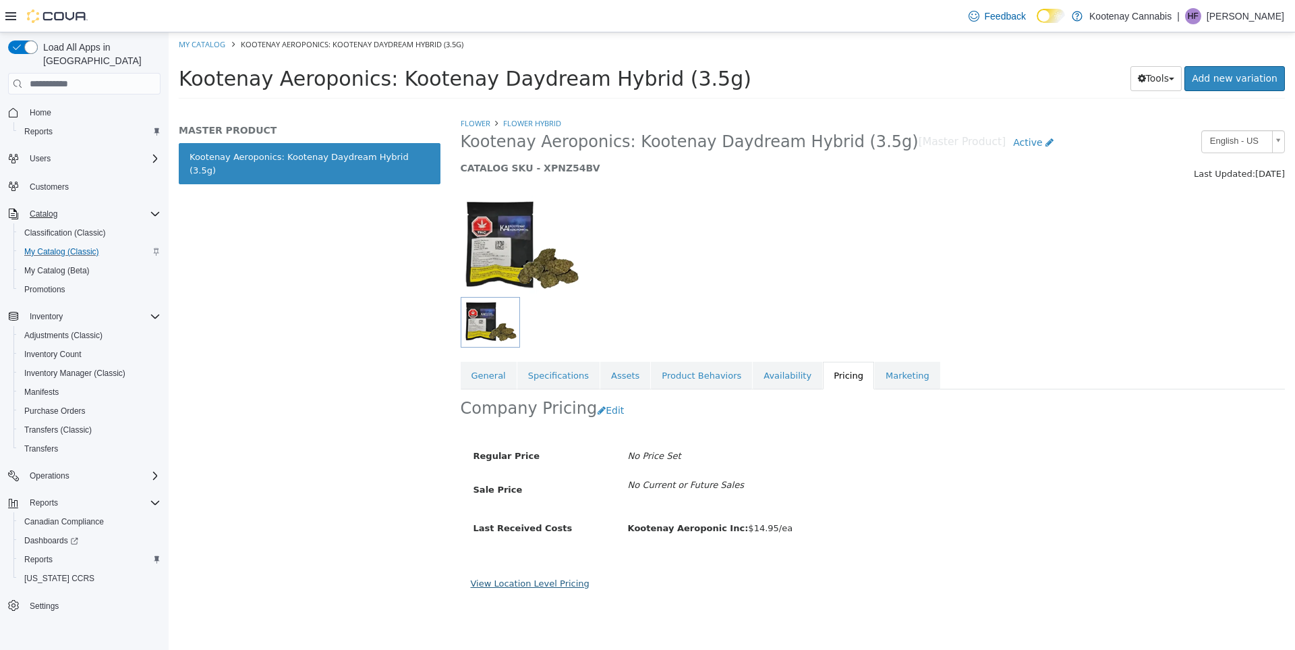
click at [535, 588] on link "View Location Level Pricing" at bounding box center [530, 583] width 119 height 10
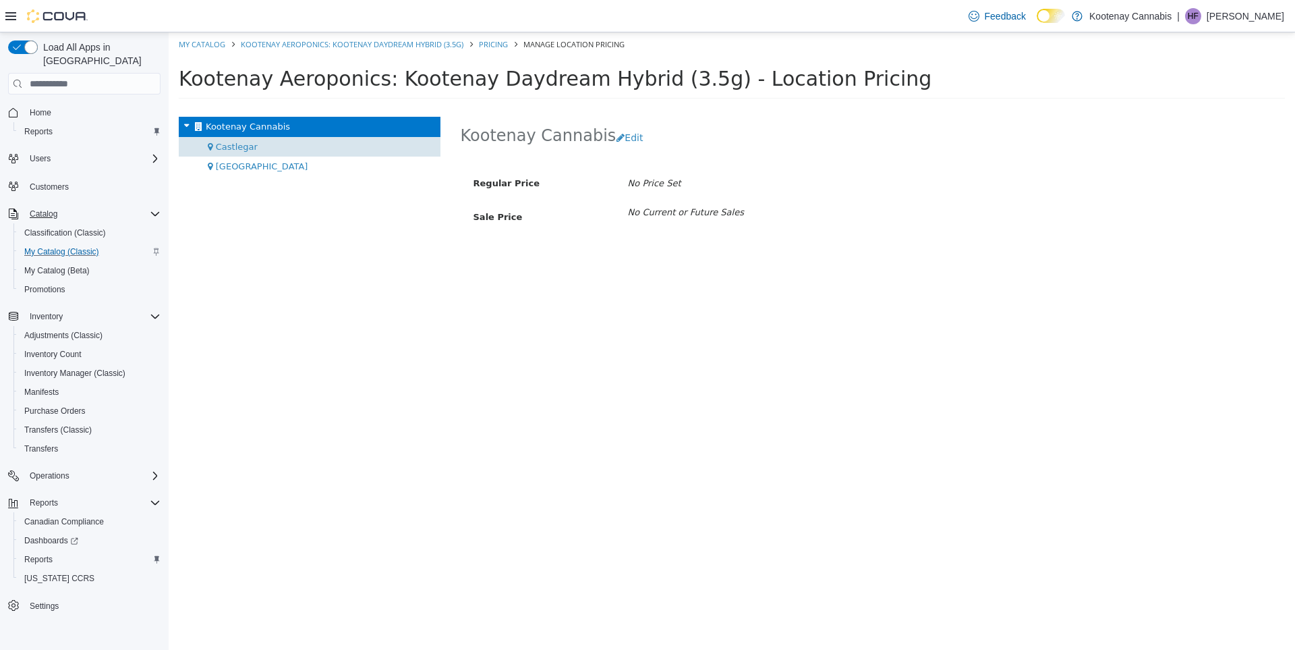
click at [269, 151] on div "Castlegar" at bounding box center [310, 147] width 262 height 20
